Goal: Task Accomplishment & Management: Complete application form

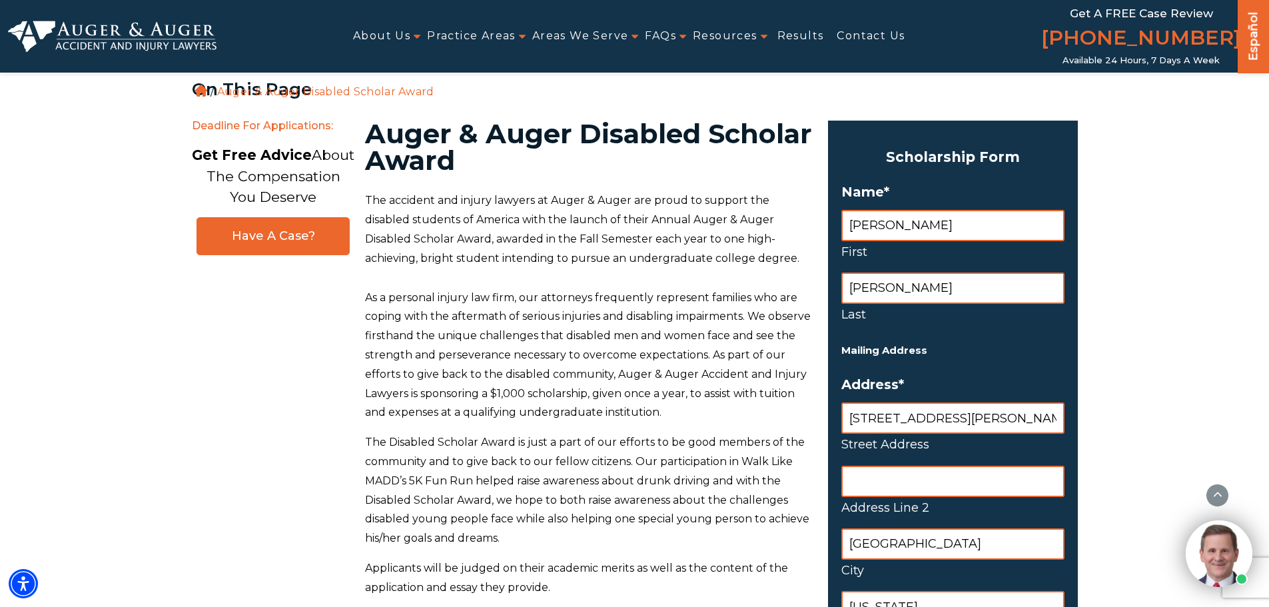
select select "United States"
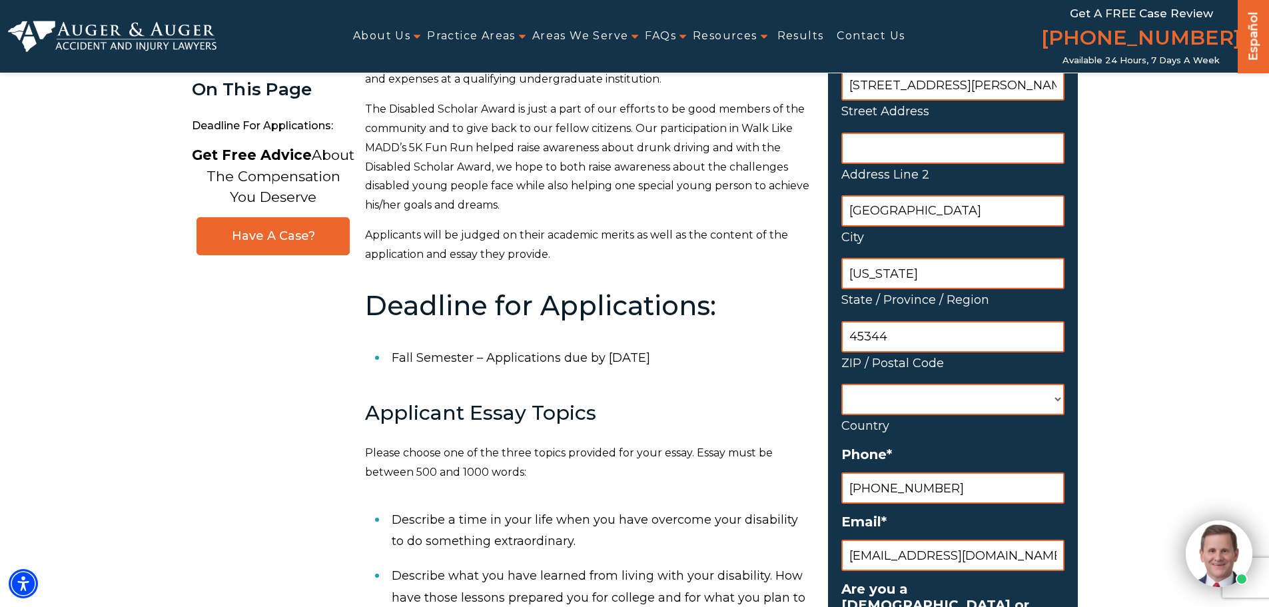
scroll to position [0, 0]
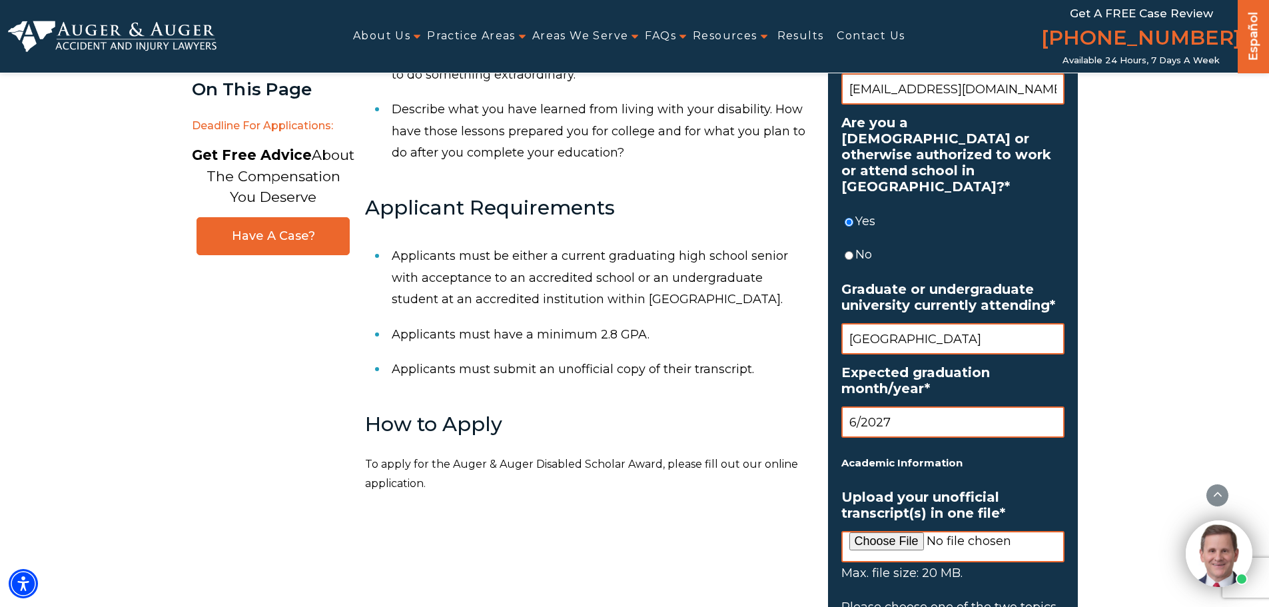
scroll to position [999, 0]
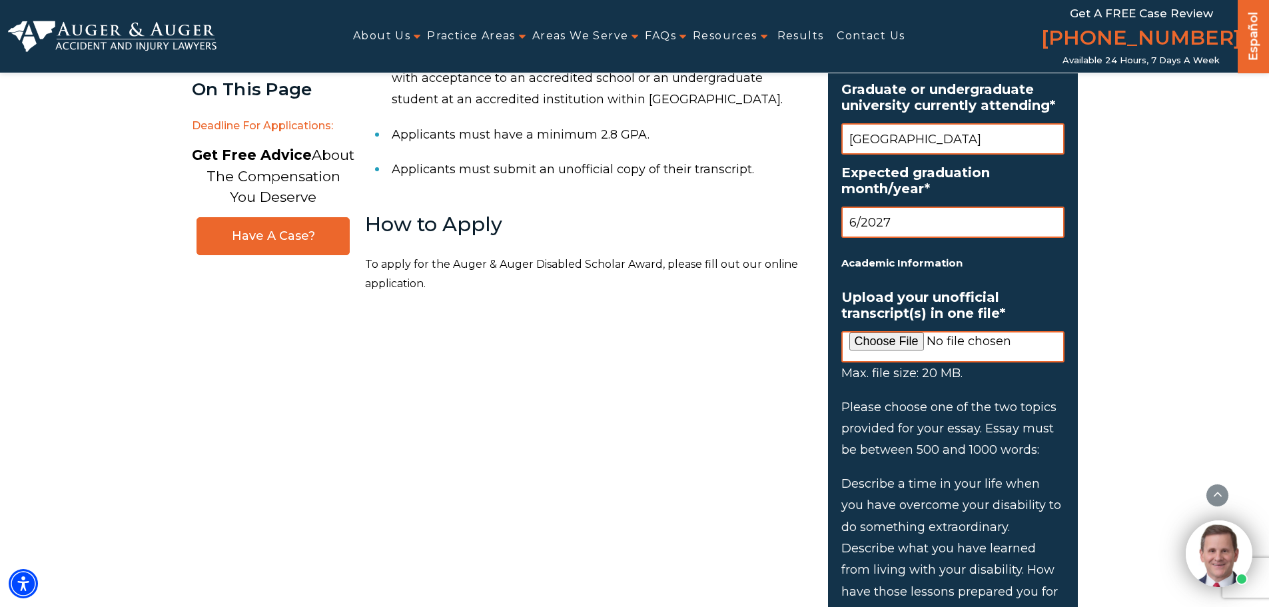
click at [865, 331] on input "Upload your unofficial transcript(s) in one file *" at bounding box center [952, 346] width 223 height 31
type input "C:\fakepath\Transcript_JAREDHOOTEN_ESU.pdf"
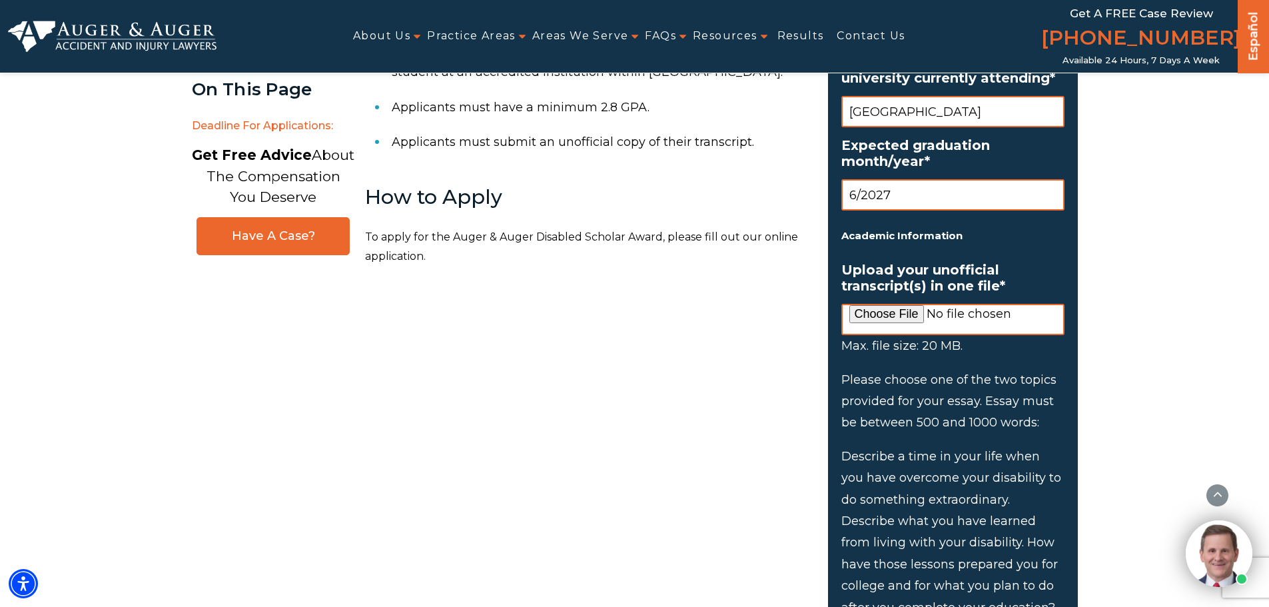
scroll to position [933, 0]
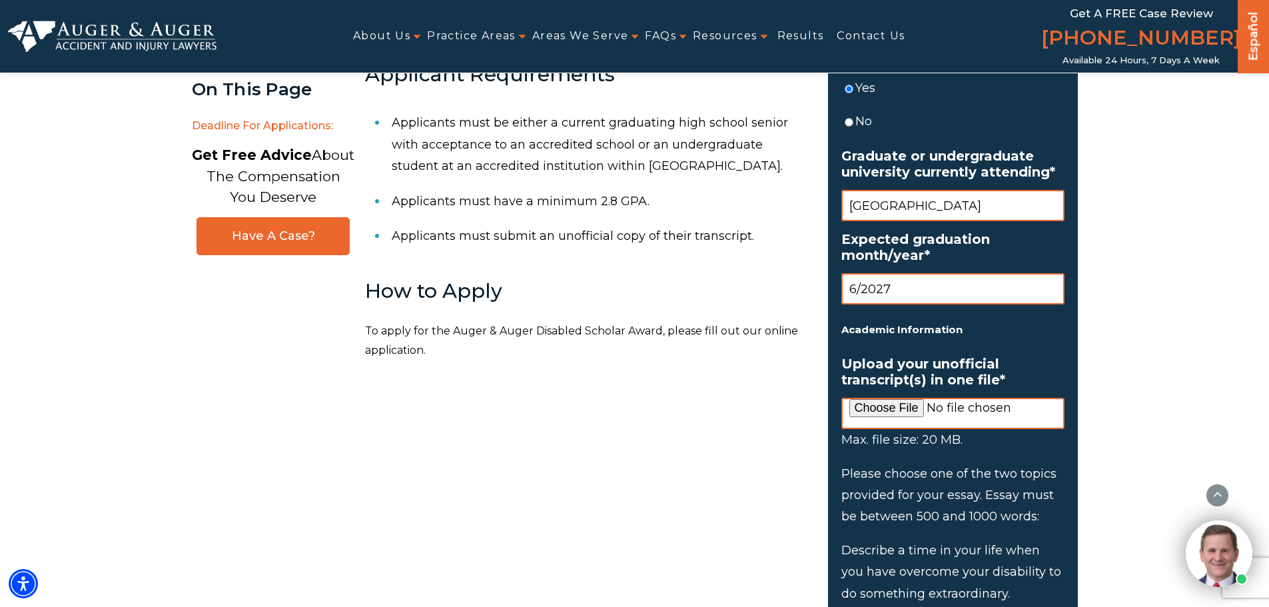
click at [895, 398] on input "Upload your unofficial transcript(s) in one file *" at bounding box center [952, 413] width 223 height 31
click at [883, 398] on input "Upload your unofficial transcript(s) in one file *" at bounding box center [952, 413] width 223 height 31
type input "C:\fakepath\Transcript_JAREDHOOTEN_CAP.pdf"
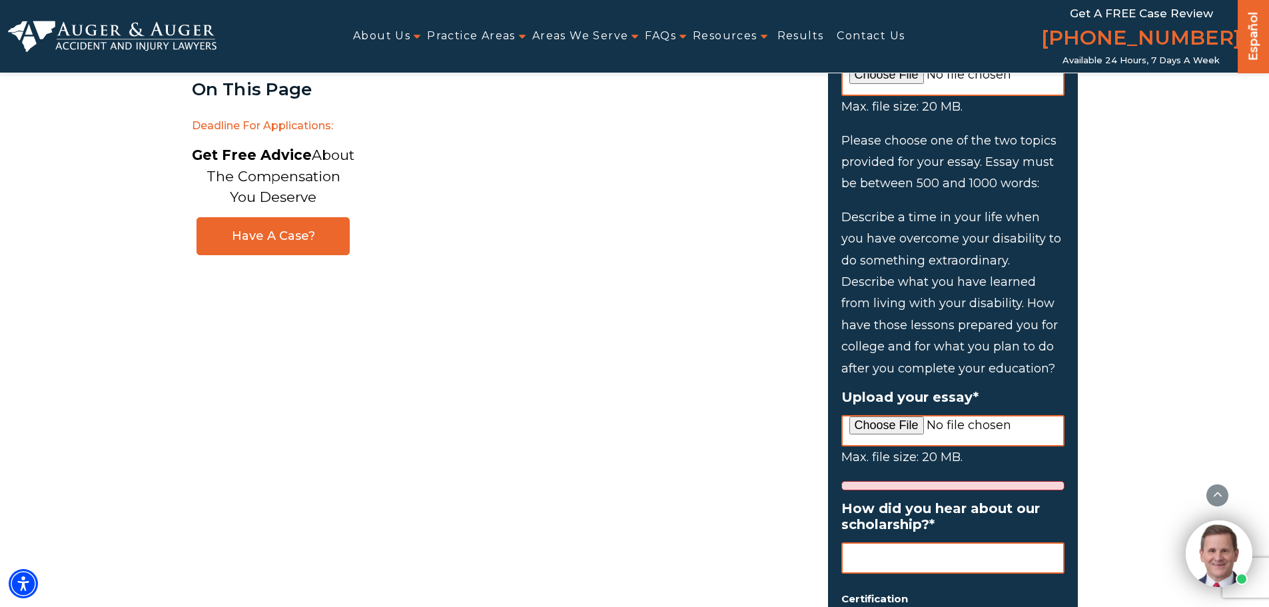
scroll to position [1332, 0]
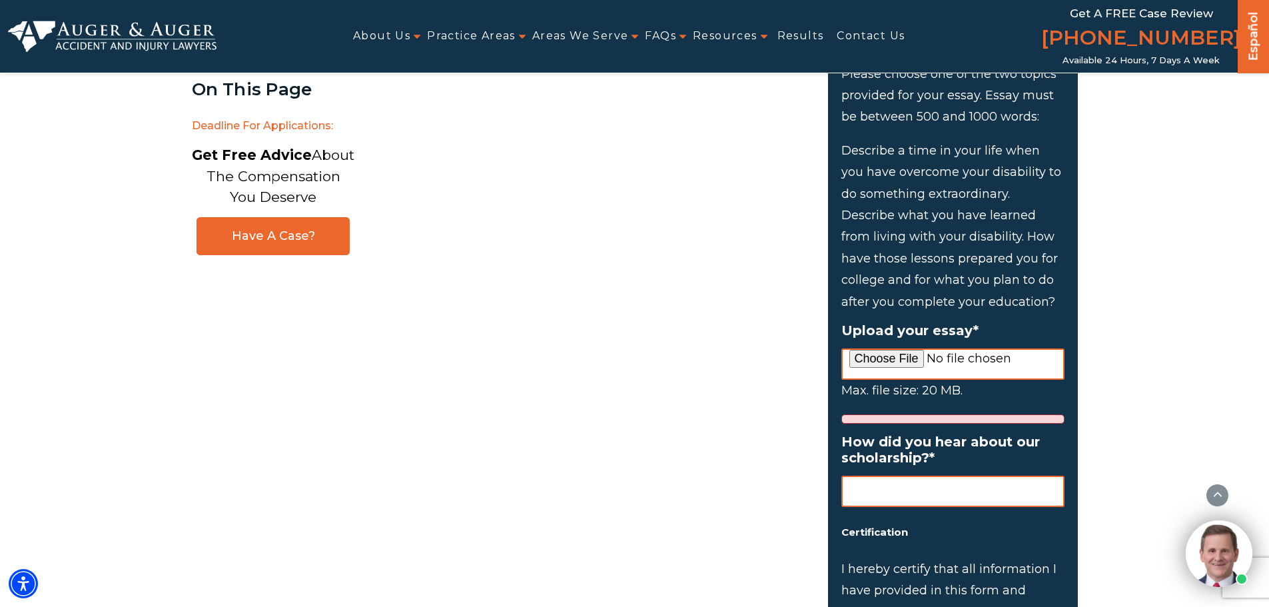
click at [888, 348] on input "Upload your essay *" at bounding box center [952, 363] width 223 height 31
type input "C:\fakepath\Auger & Auger Disabled Scholar Application - Google Docs.pdf"
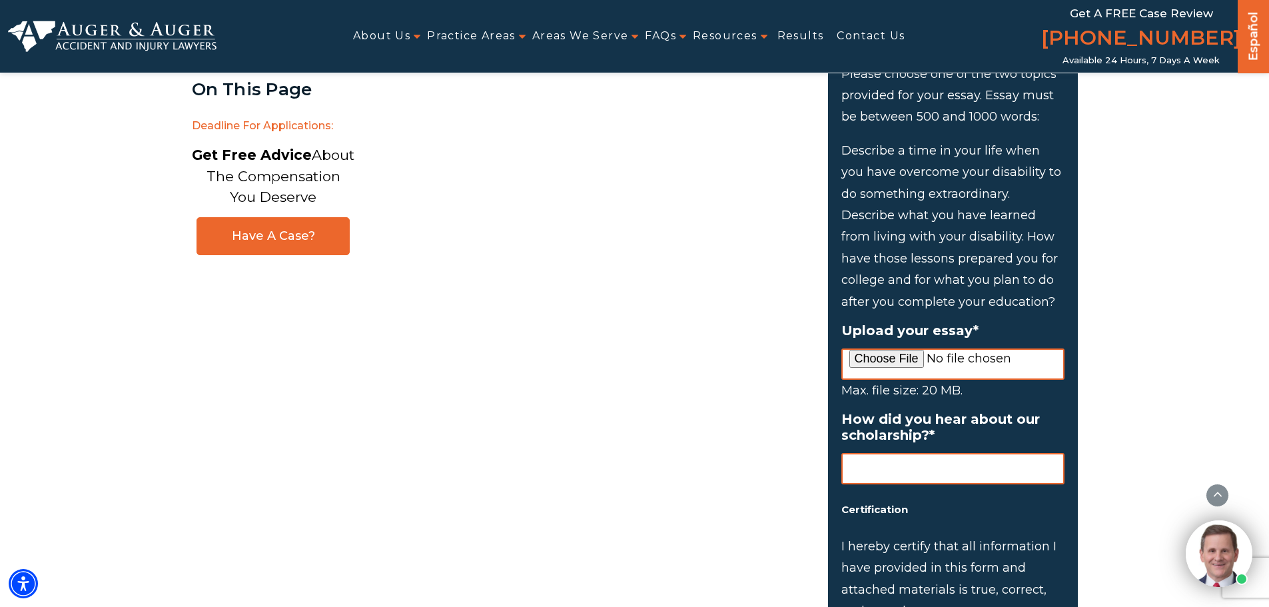
click at [879, 453] on input "How did you hear about our scholarship? *" at bounding box center [952, 468] width 223 height 31
click at [968, 453] on input "The Diabetes Link" at bounding box center [952, 468] width 223 height 31
paste input "https://thediabeteslink.org/"
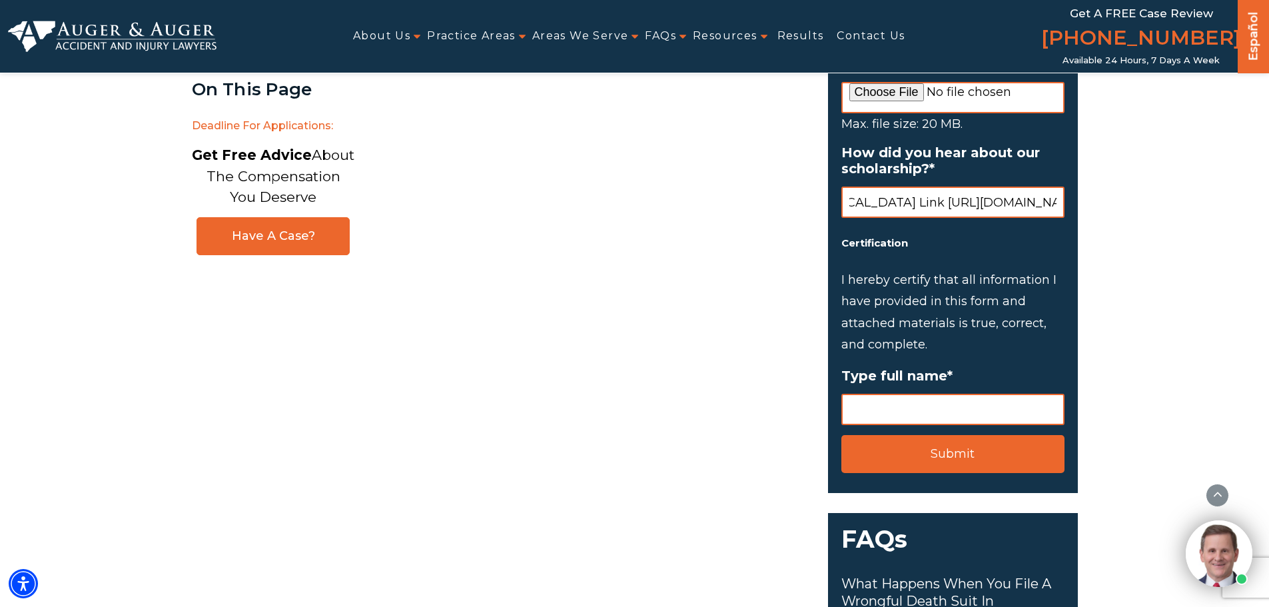
scroll to position [1666, 0]
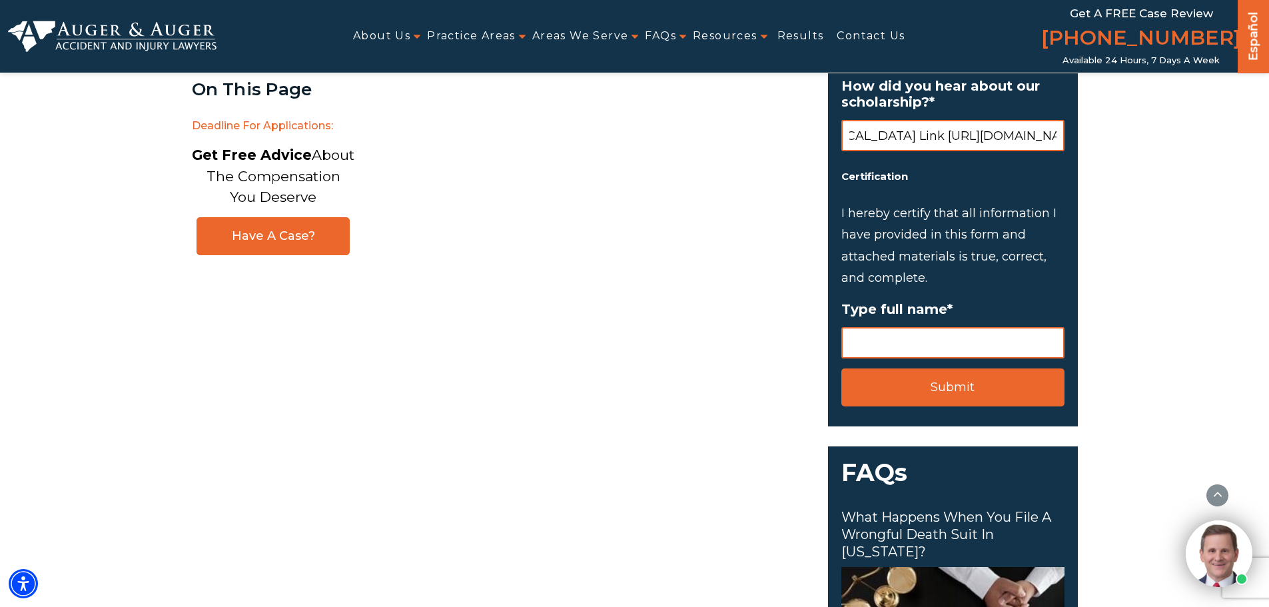
type input "The Diabetes Link https://thediabeteslink.org/"
click at [943, 327] on input "Type full name *" at bounding box center [952, 342] width 223 height 31
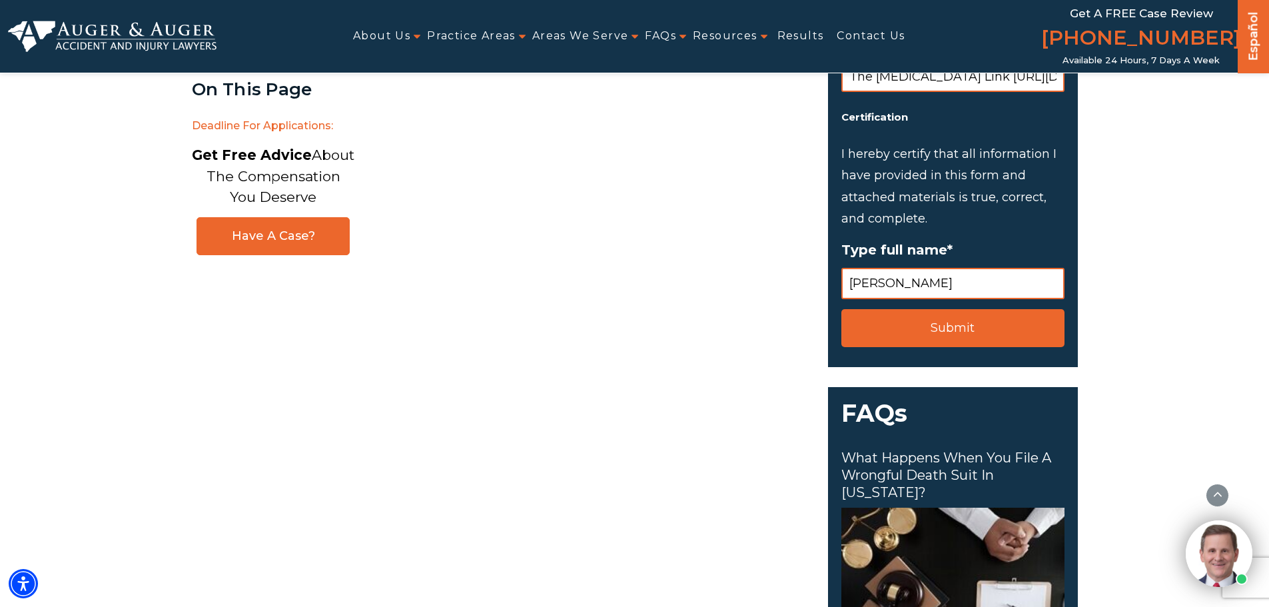
scroll to position [1732, 0]
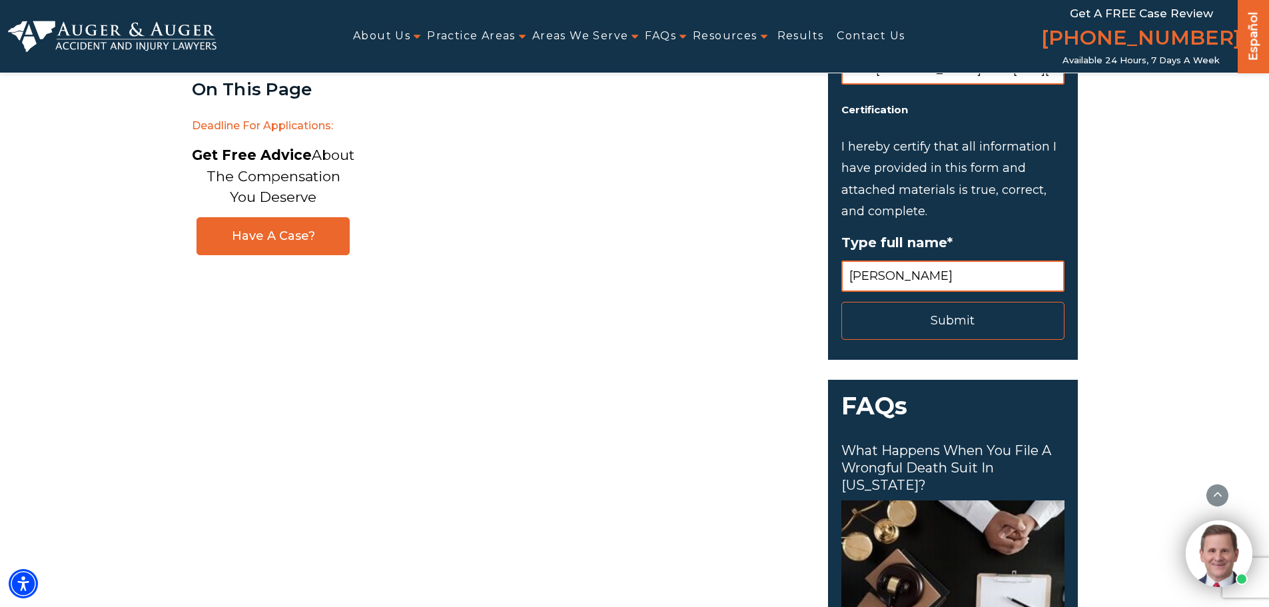
type input "Jared Hooten"
click at [935, 308] on input "Submit" at bounding box center [952, 321] width 223 height 38
click at [955, 309] on input "Submit" at bounding box center [952, 321] width 223 height 38
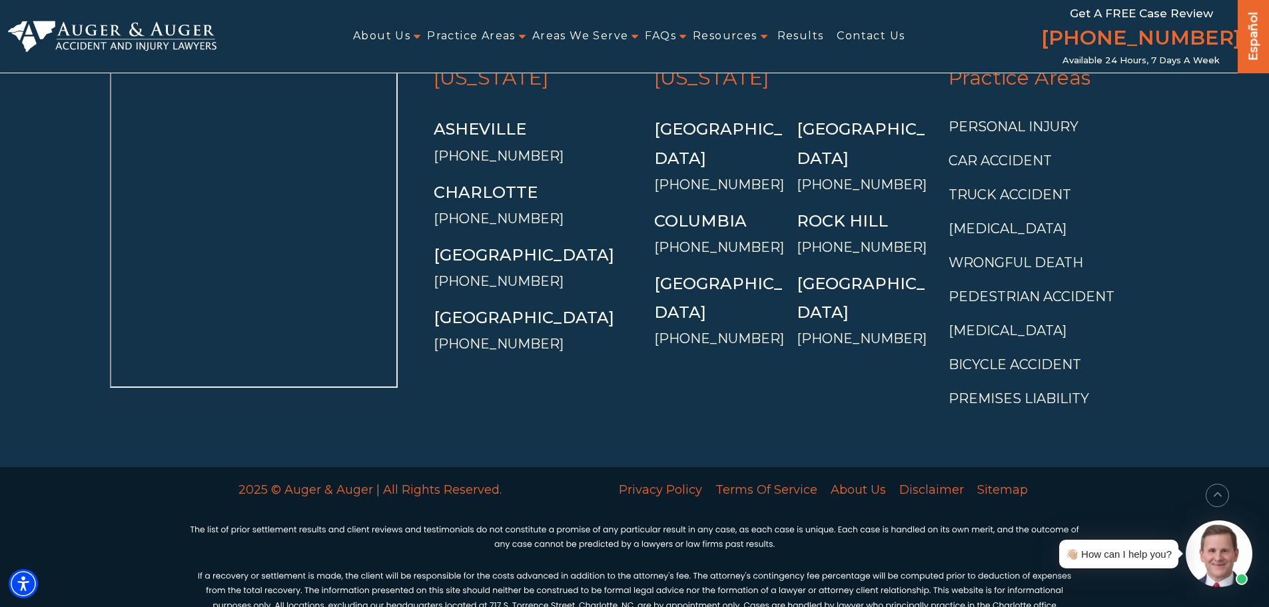
scroll to position [1516, 0]
